Goal: Find specific page/section: Find specific page/section

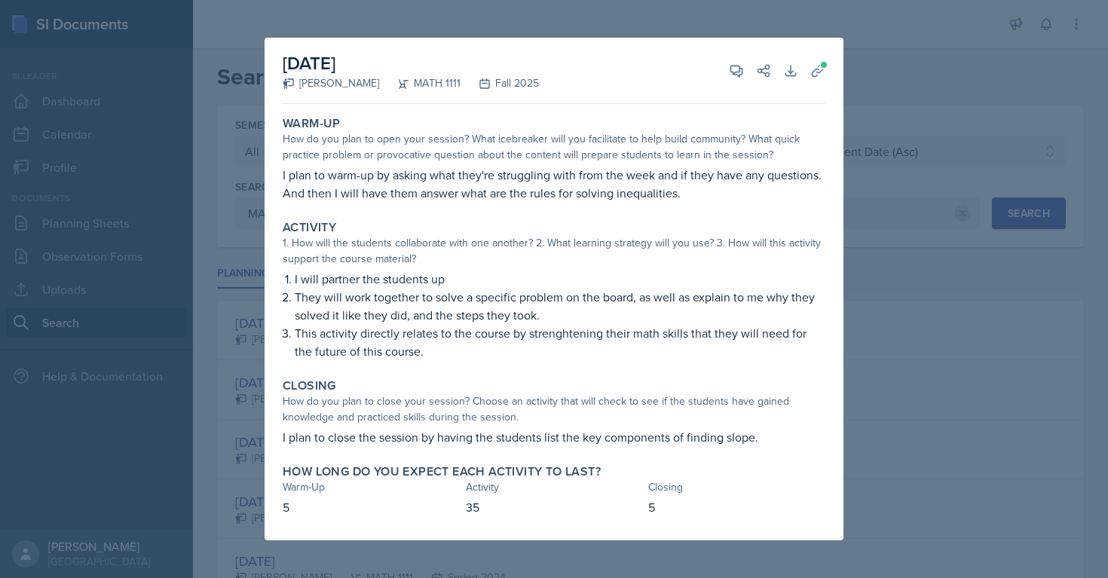
select select "all"
select select "5bfde3fe-6375-4519-a868-95dd30d0bb1b"
select select "2"
click at [654, 3] on div at bounding box center [554, 289] width 1108 height 578
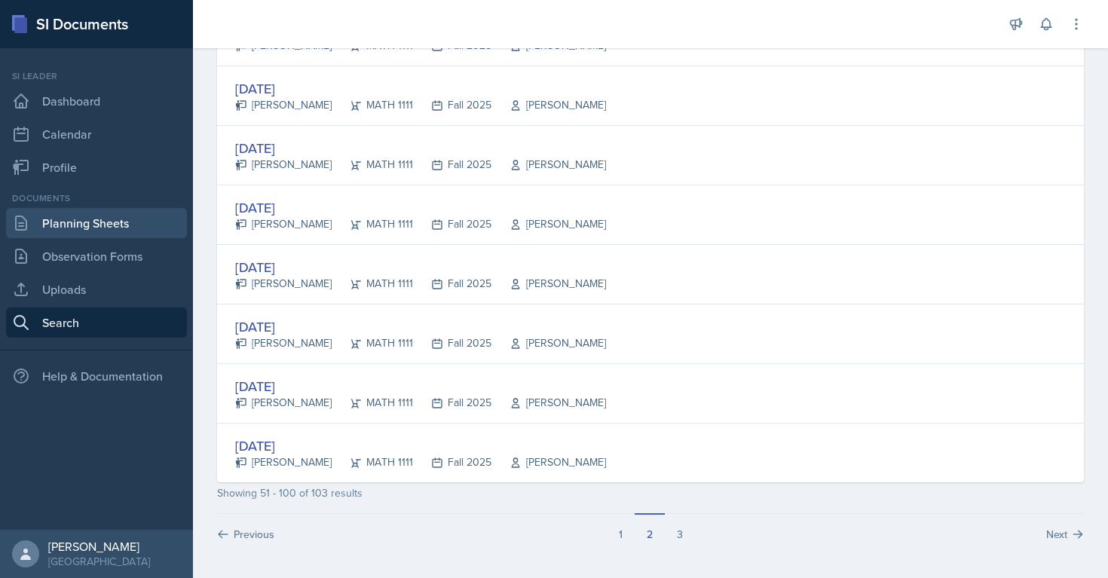
click at [106, 219] on link "Planning Sheets" at bounding box center [96, 223] width 181 height 30
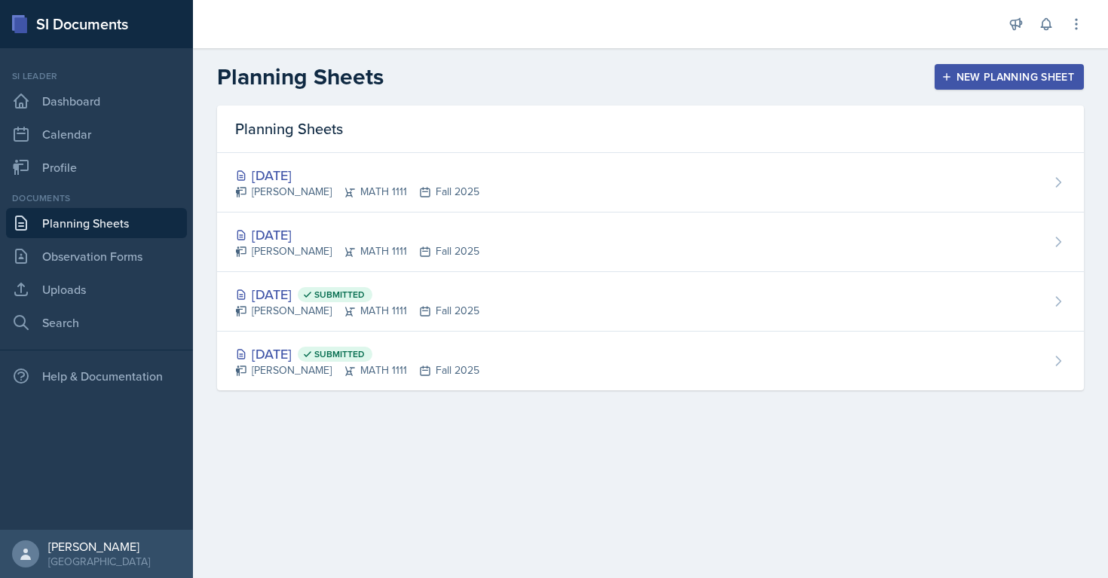
click at [112, 225] on link "Planning Sheets" at bounding box center [96, 223] width 181 height 30
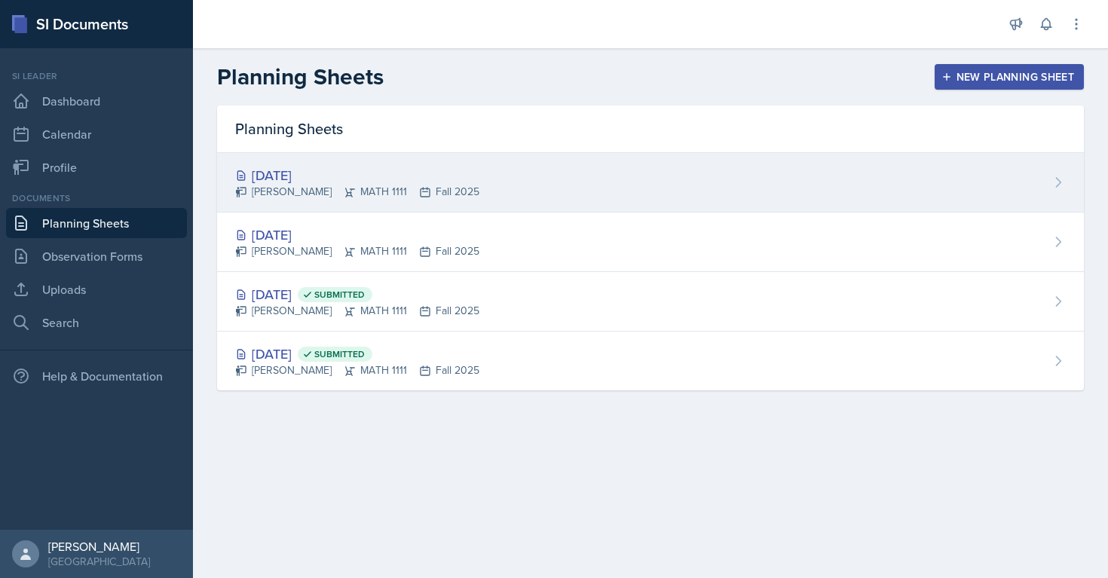
click at [264, 197] on div "[PERSON_NAME] MATH 1111 Fall 2025" at bounding box center [357, 192] width 244 height 16
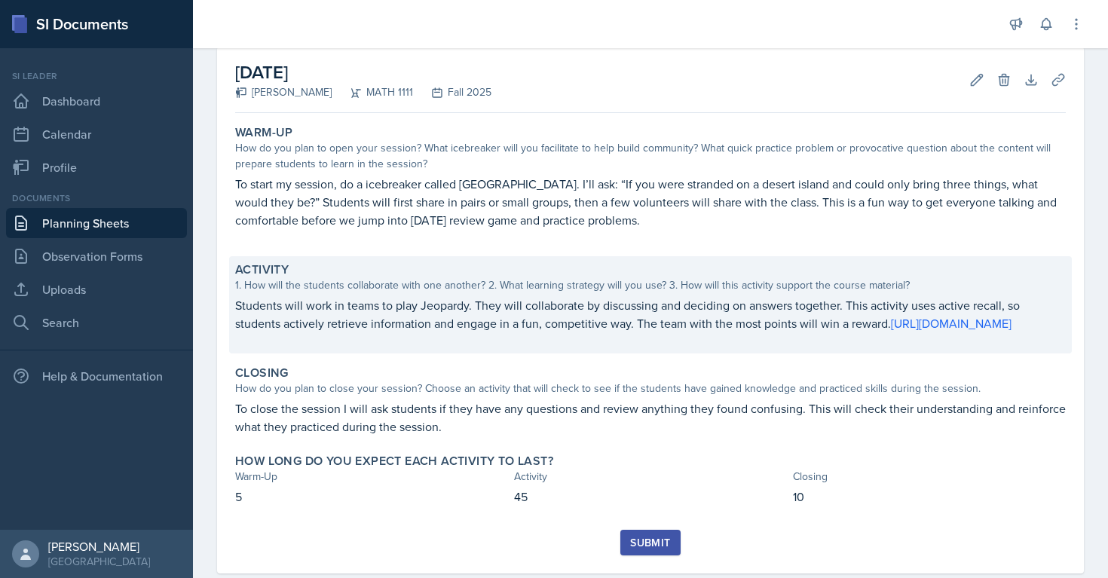
scroll to position [74, 0]
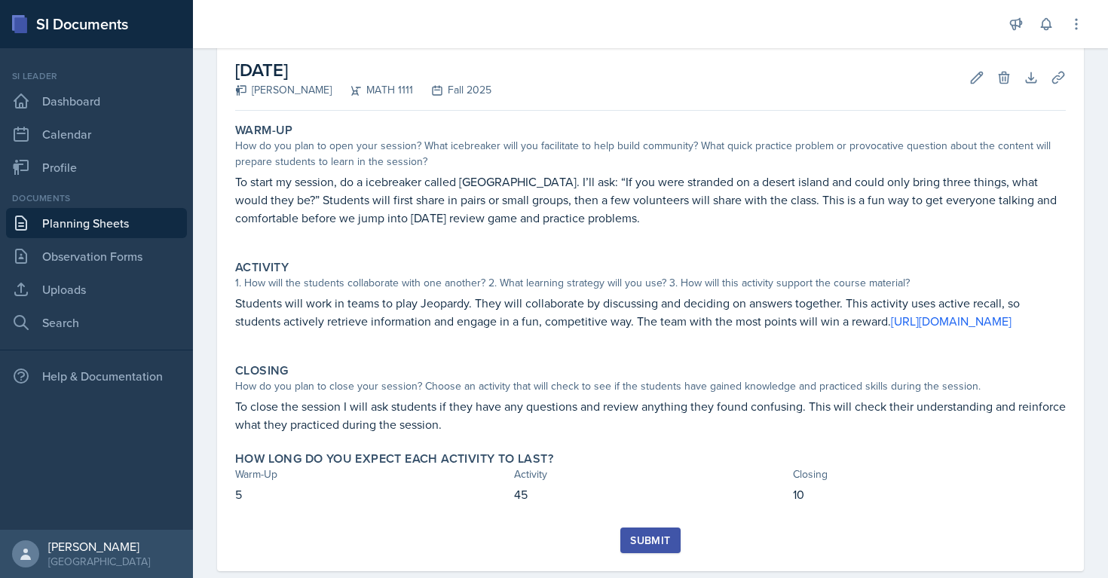
click at [64, 222] on link "Planning Sheets" at bounding box center [96, 223] width 181 height 30
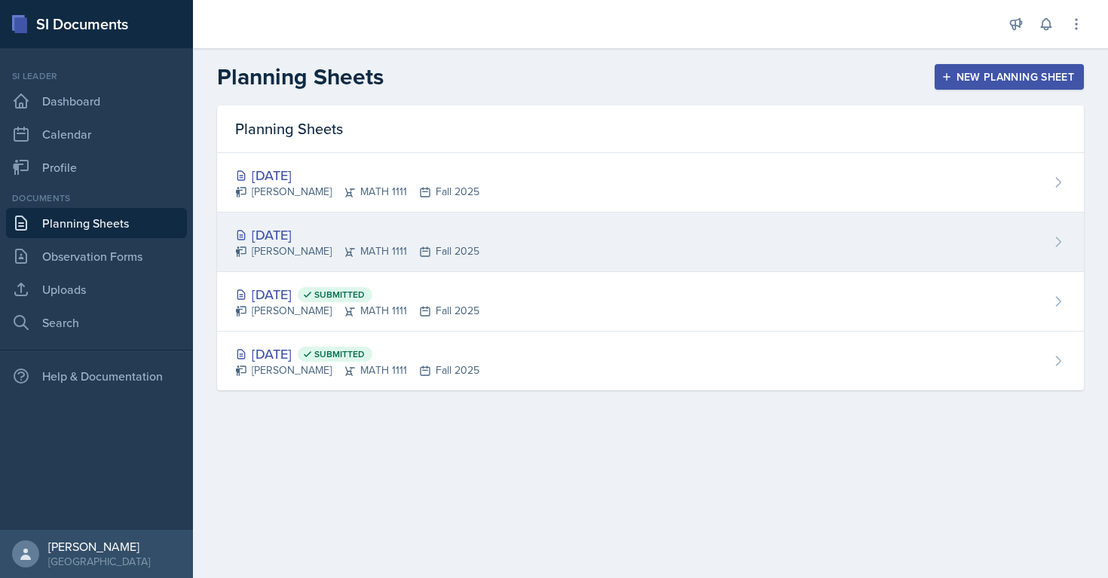
click at [277, 231] on div "[DATE]" at bounding box center [357, 235] width 244 height 20
